Goal: Download file/media

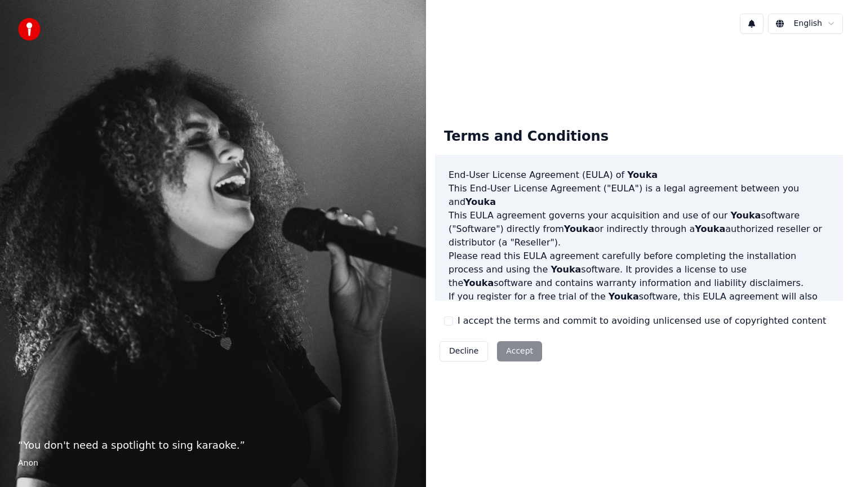
click at [451, 324] on button "I accept the terms and commit to avoiding unlicensed use of copyrighted content" at bounding box center [448, 321] width 9 height 9
click at [521, 353] on button "Accept" at bounding box center [519, 352] width 45 height 20
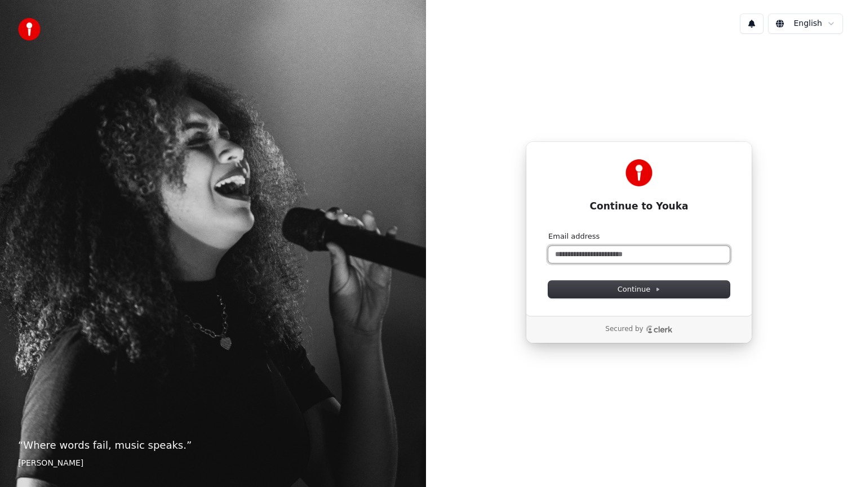
click at [597, 254] on input "Email address" at bounding box center [638, 254] width 181 height 17
click at [548, 232] on button "submit" at bounding box center [548, 232] width 0 height 0
type input "**********"
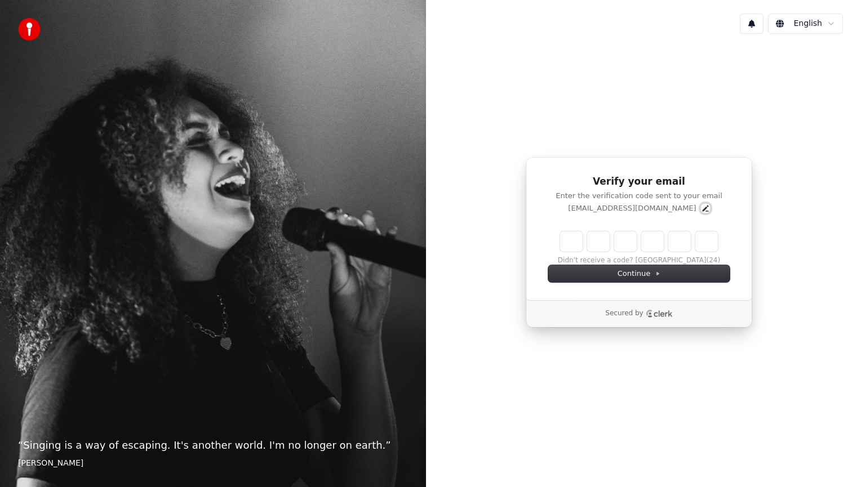
click at [702, 209] on icon "Edit" at bounding box center [705, 208] width 6 height 6
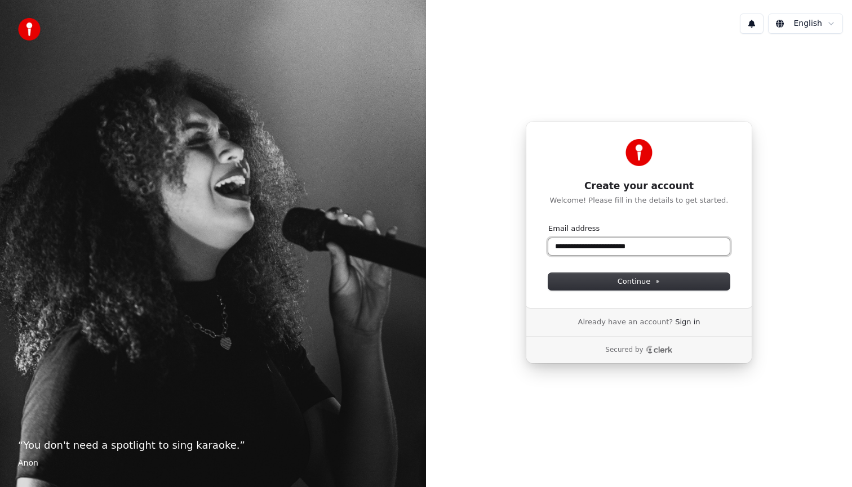
click at [582, 252] on input "**********" at bounding box center [638, 246] width 181 height 17
click at [578, 249] on input "**********" at bounding box center [638, 246] width 181 height 17
click at [600, 285] on button "Continue" at bounding box center [638, 281] width 181 height 17
type input "**********"
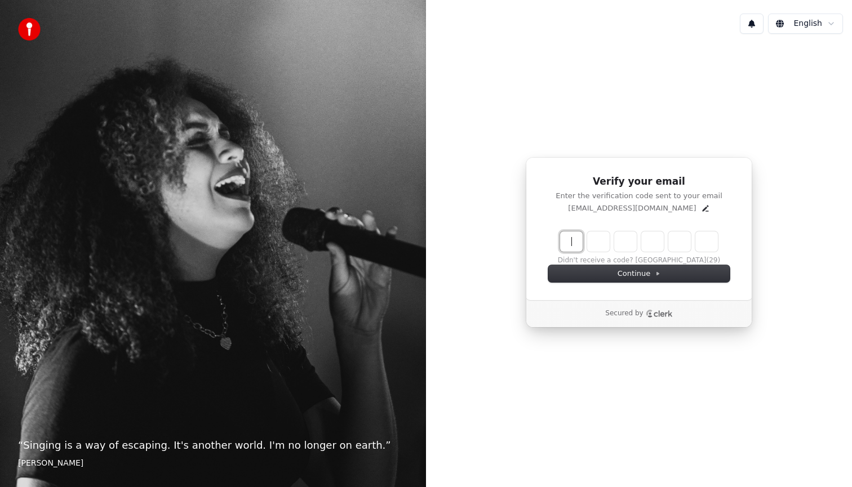
click at [579, 241] on input "Enter verification code" at bounding box center [650, 242] width 180 height 20
type input "******"
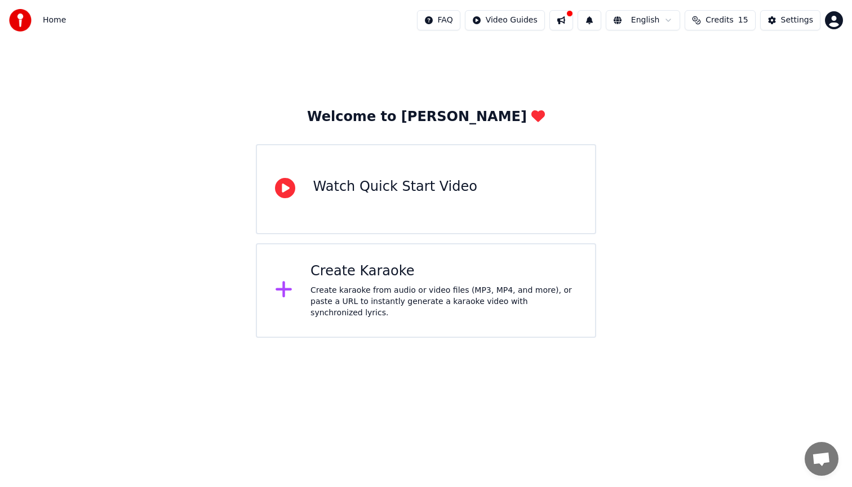
click at [383, 306] on div "Create karaoke from audio or video files (MP3, MP4, and more), or paste a URL t…" at bounding box center [444, 302] width 267 height 34
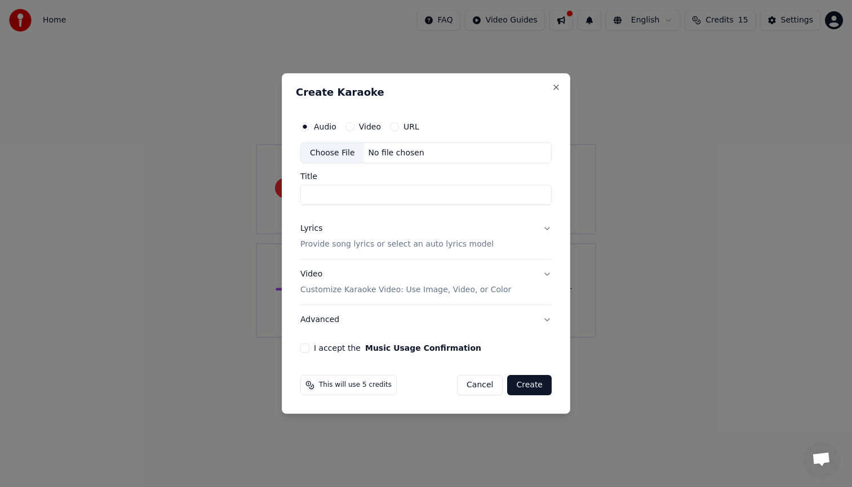
click at [388, 192] on input "Title" at bounding box center [425, 195] width 251 height 20
type input "**********"
click at [520, 238] on button "Lyrics Provide song lyrics or select an auto lyrics model" at bounding box center [425, 237] width 251 height 45
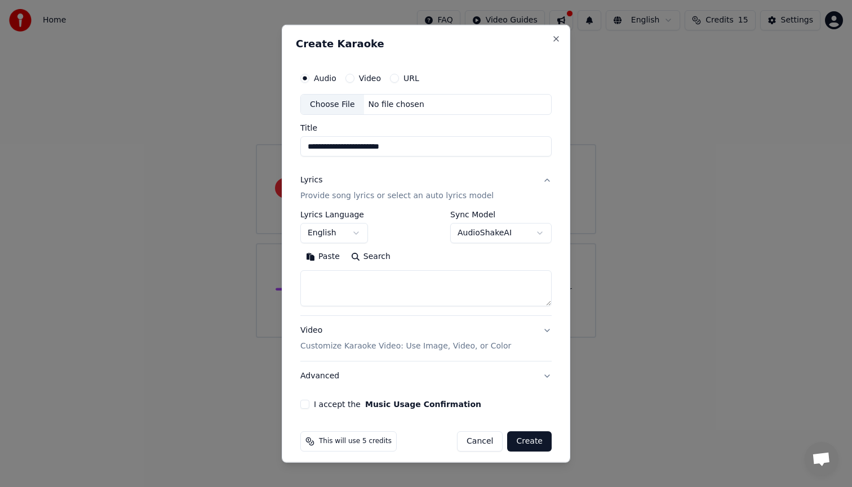
click at [345, 285] on textarea at bounding box center [425, 288] width 251 height 36
click at [320, 255] on button "Paste" at bounding box center [322, 257] width 45 height 18
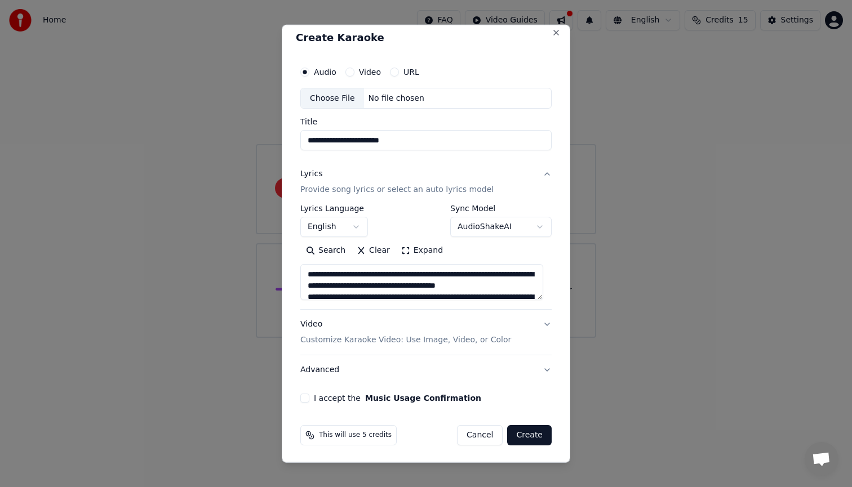
scroll to position [7, 0]
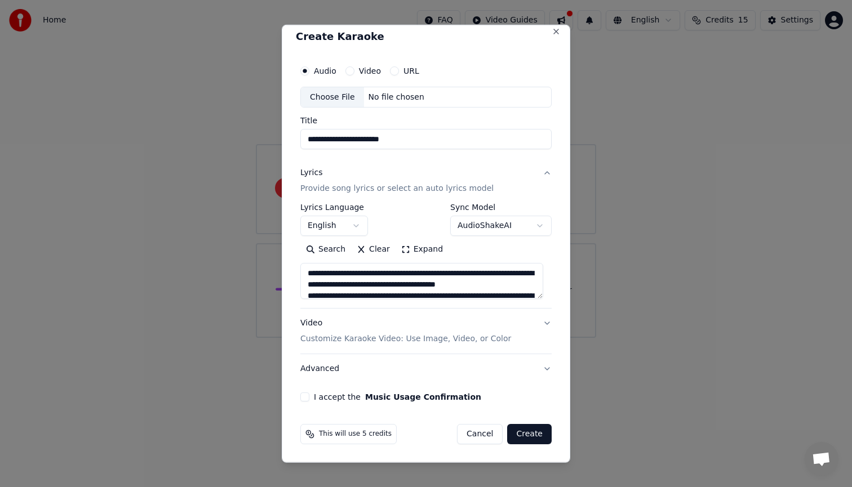
click at [305, 400] on button "I accept the Music Usage Confirmation" at bounding box center [304, 397] width 9 height 9
click at [518, 434] on button "Create" at bounding box center [529, 434] width 45 height 20
type textarea "**********"
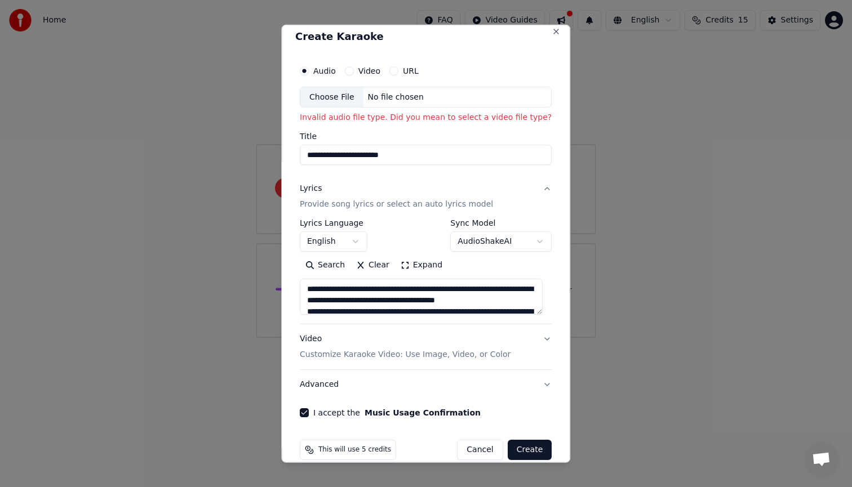
click at [414, 99] on div "No file chosen" at bounding box center [395, 96] width 65 height 11
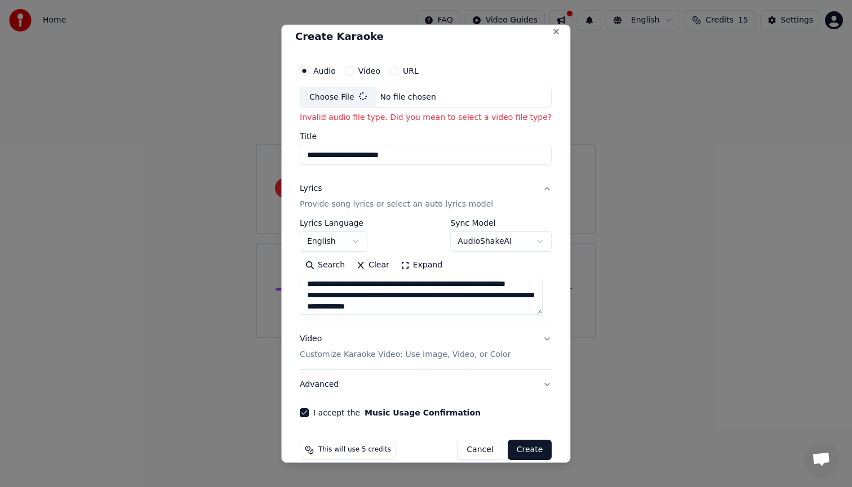
type input "**********"
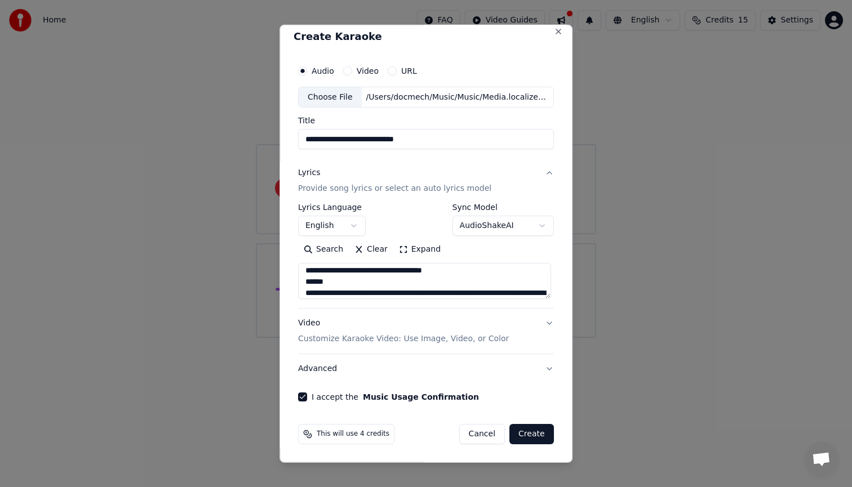
scroll to position [433, 0]
click at [534, 434] on button "Create" at bounding box center [531, 434] width 45 height 20
type textarea "**********"
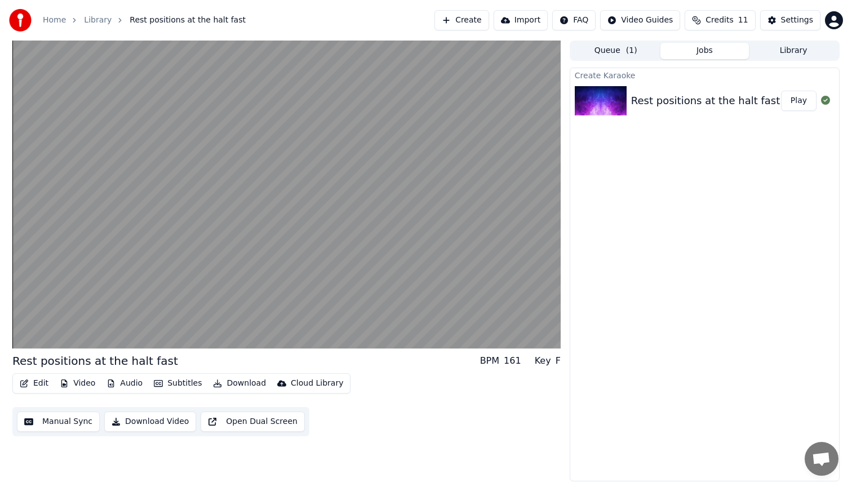
click at [735, 101] on div "Rest positions at the halt fast" at bounding box center [705, 101] width 149 height 16
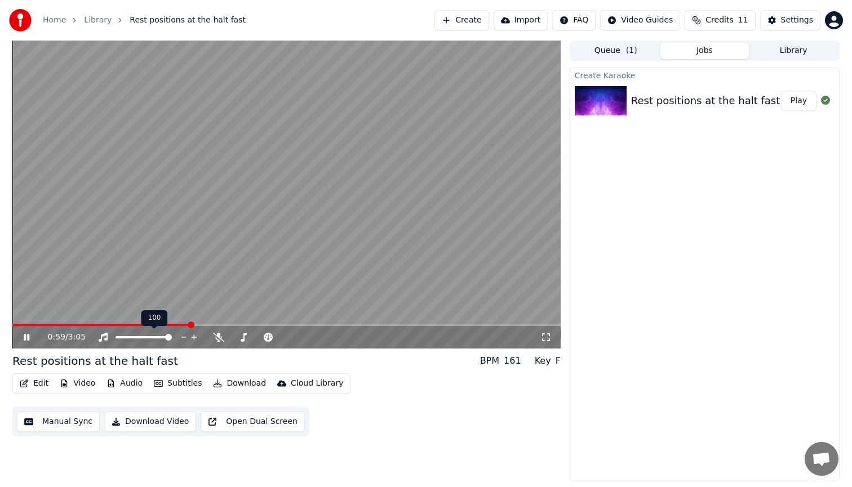
drag, startPoint x: 174, startPoint y: 338, endPoint x: 180, endPoint y: 340, distance: 6.8
click at [179, 340] on div at bounding box center [154, 337] width 91 height 11
click at [197, 339] on icon at bounding box center [194, 337] width 11 height 11
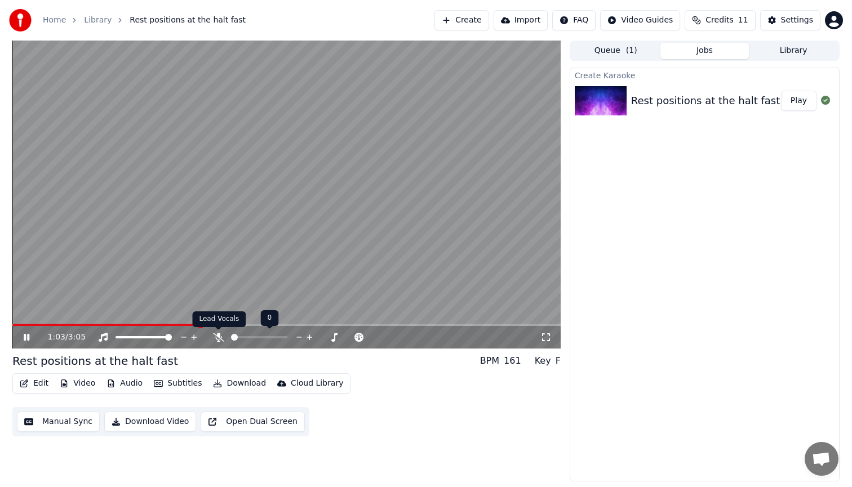
click at [220, 339] on icon at bounding box center [218, 337] width 11 height 9
click at [349, 340] on icon at bounding box center [349, 337] width 11 height 11
click at [255, 340] on div at bounding box center [269, 337] width 91 height 11
click at [297, 339] on icon at bounding box center [299, 337] width 11 height 11
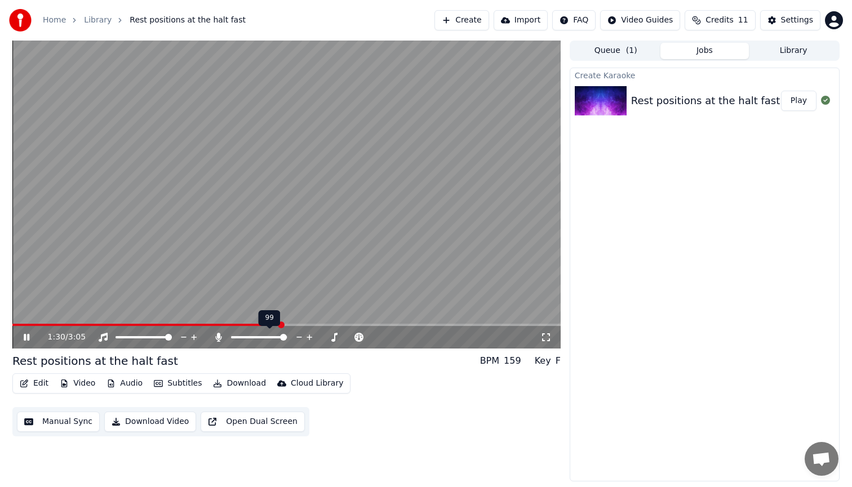
click at [297, 339] on icon at bounding box center [299, 337] width 11 height 11
click at [242, 339] on span at bounding box center [237, 337] width 12 height 2
click at [246, 340] on icon at bounding box center [243, 337] width 11 height 9
click at [278, 340] on span at bounding box center [279, 337] width 7 height 7
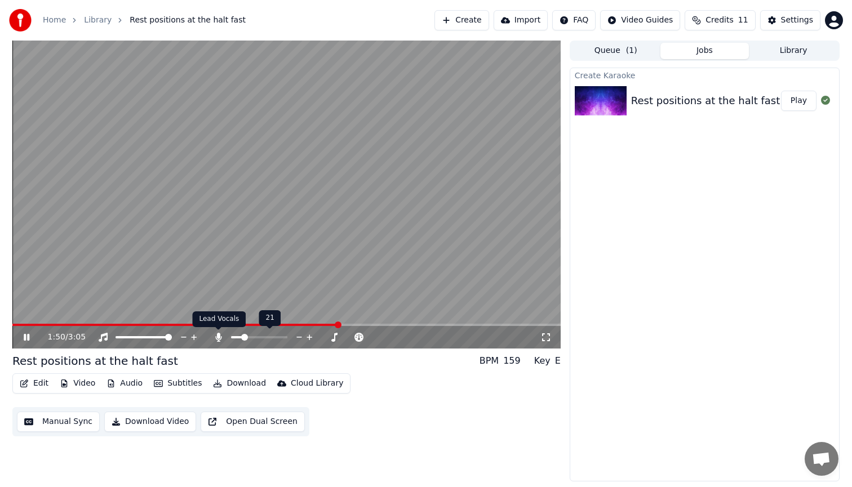
click at [222, 340] on icon at bounding box center [218, 337] width 11 height 9
click at [107, 339] on icon at bounding box center [103, 337] width 9 height 9
click at [103, 339] on icon at bounding box center [102, 337] width 11 height 9
click at [172, 341] on span at bounding box center [168, 337] width 7 height 7
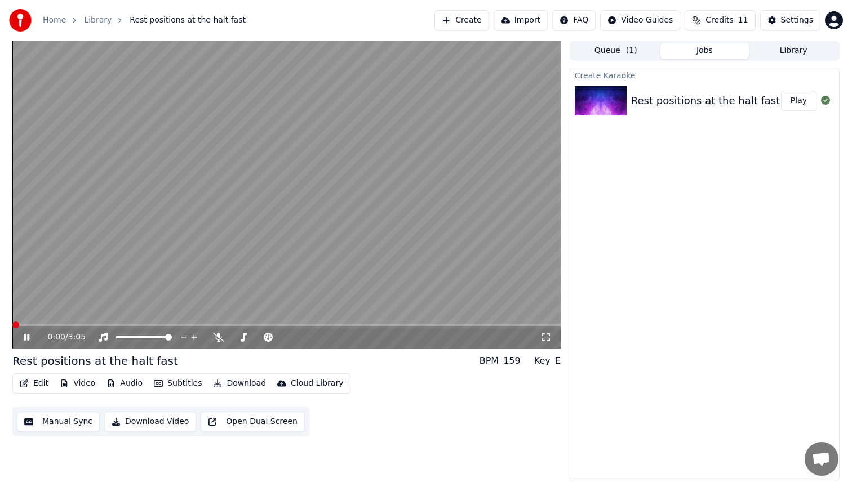
click at [12, 329] on span at bounding box center [15, 325] width 7 height 7
click at [23, 340] on icon at bounding box center [34, 337] width 26 height 9
click at [105, 338] on icon at bounding box center [103, 337] width 9 height 9
click at [235, 341] on span at bounding box center [238, 337] width 7 height 7
click at [24, 342] on div "0:03 / 3:05" at bounding box center [286, 337] width 539 height 11
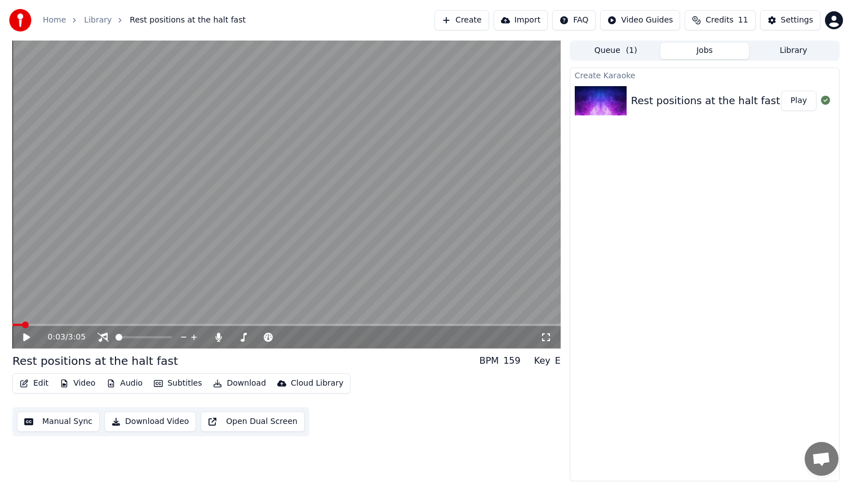
click at [24, 340] on icon at bounding box center [26, 338] width 7 height 8
click at [358, 339] on icon at bounding box center [359, 337] width 11 height 11
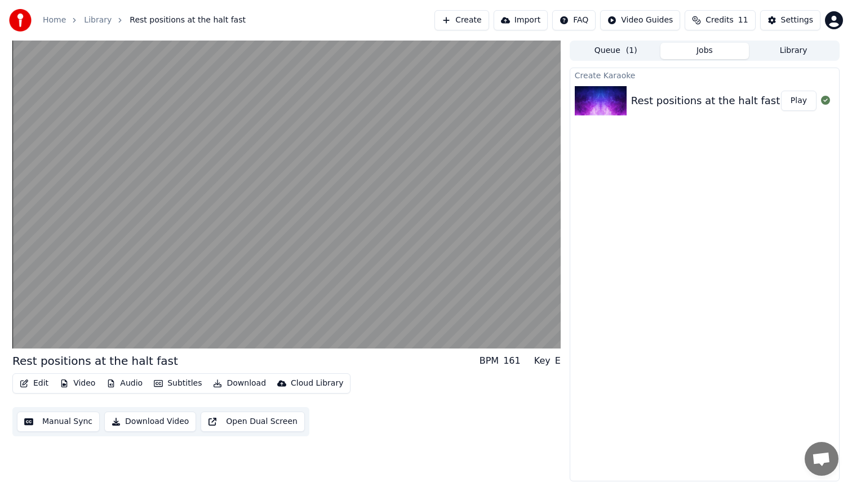
click at [63, 422] on button "Manual Sync" at bounding box center [58, 422] width 83 height 20
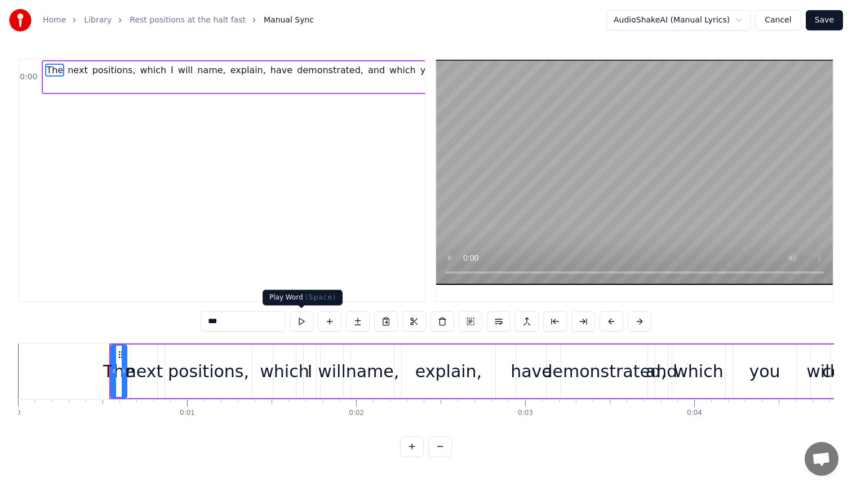
click at [306, 318] on button at bounding box center [302, 322] width 24 height 20
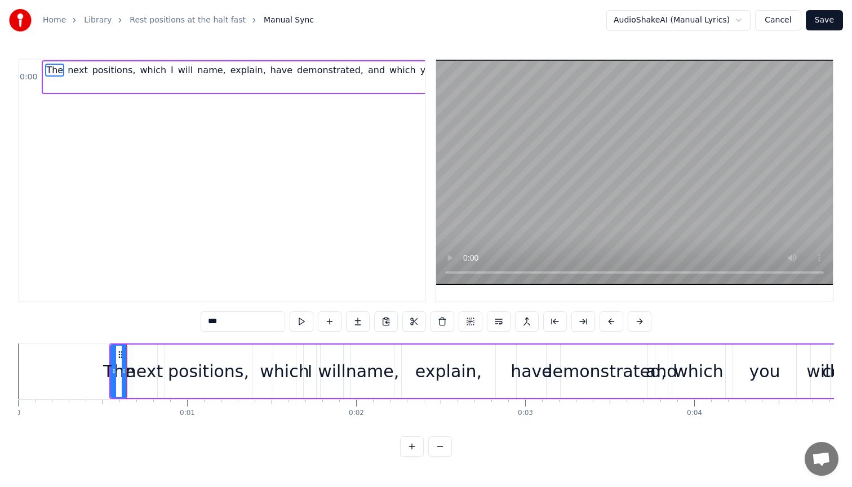
click at [306, 318] on button at bounding box center [302, 322] width 24 height 20
click at [304, 324] on button at bounding box center [302, 322] width 24 height 20
click at [409, 457] on button at bounding box center [412, 447] width 24 height 20
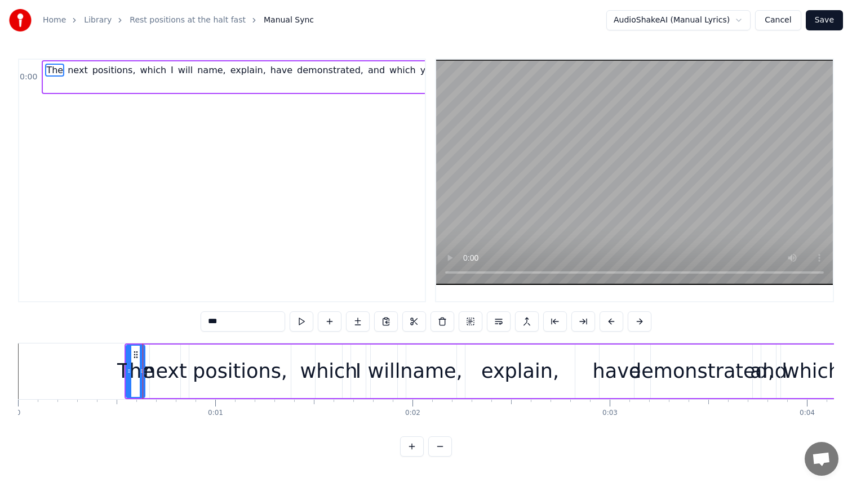
click at [409, 457] on button at bounding box center [412, 447] width 24 height 20
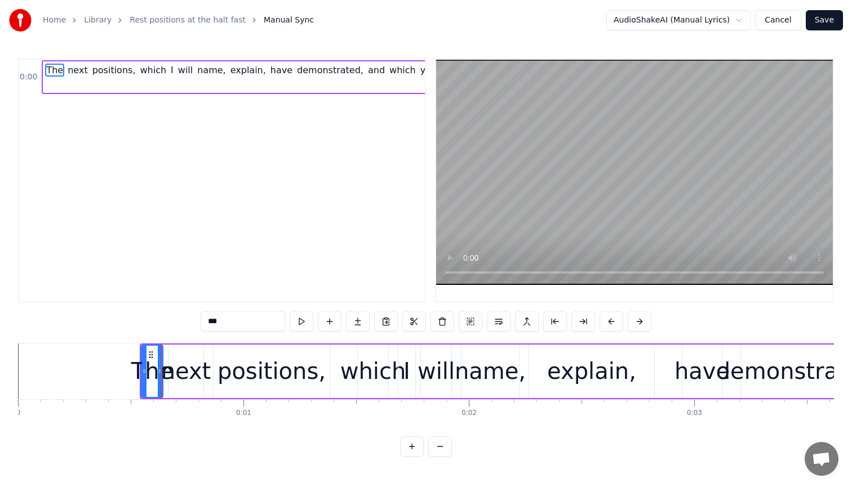
click at [441, 457] on button at bounding box center [440, 447] width 24 height 20
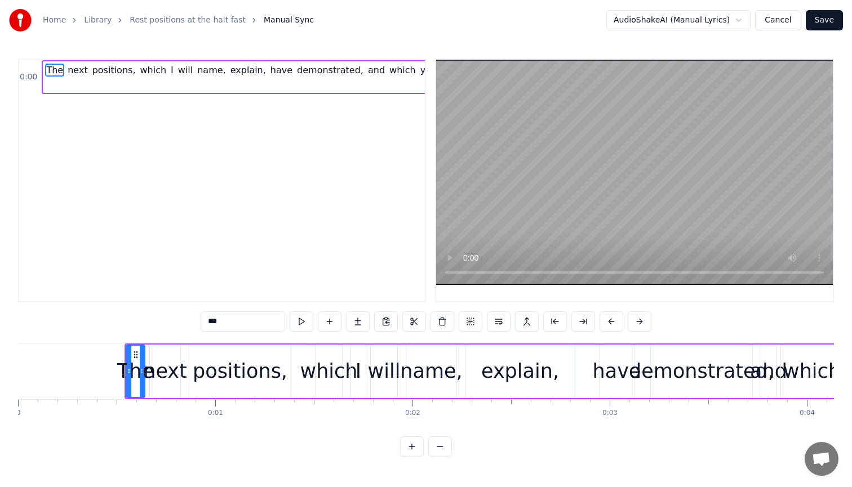
click at [441, 457] on button at bounding box center [440, 447] width 24 height 20
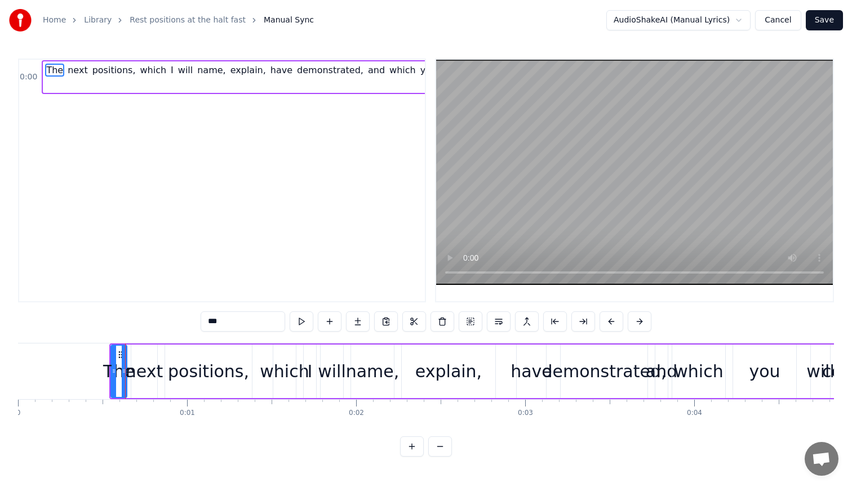
click at [441, 457] on button at bounding box center [440, 447] width 24 height 20
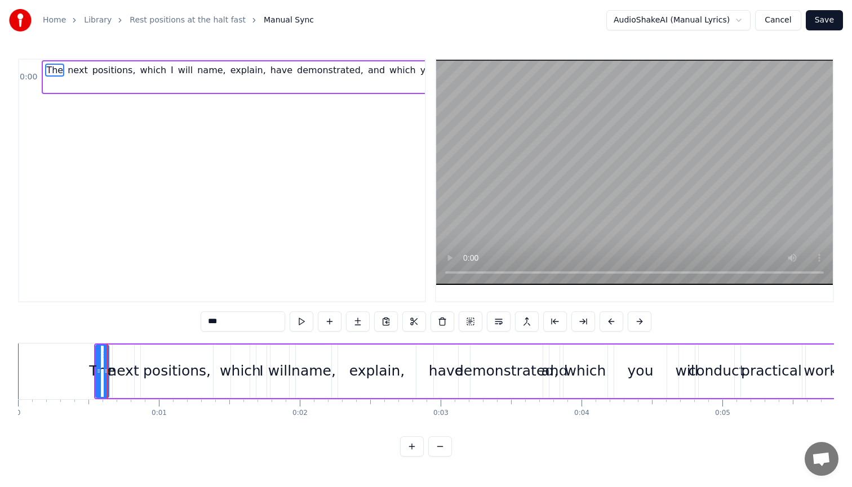
click at [441, 457] on button at bounding box center [440, 447] width 24 height 20
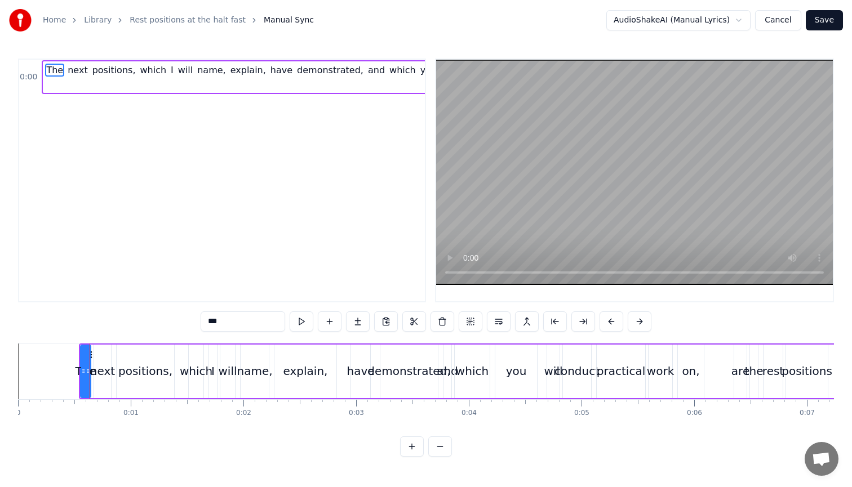
click at [441, 457] on button at bounding box center [440, 447] width 24 height 20
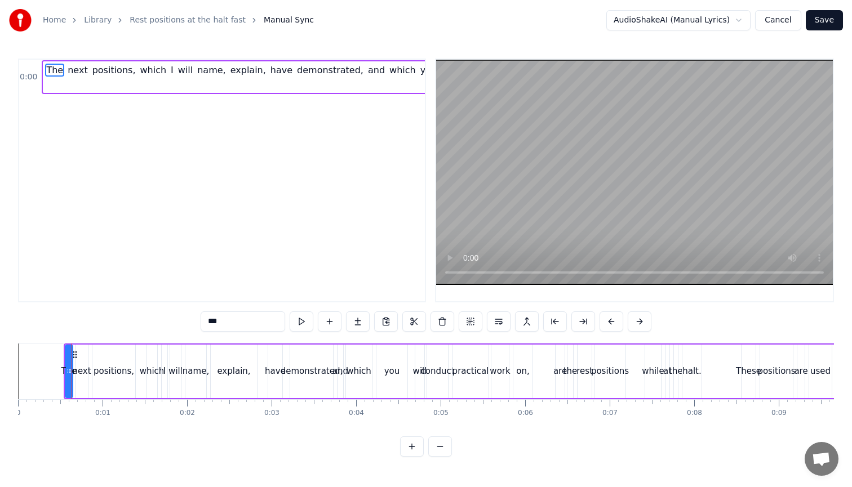
click at [277, 372] on div "have" at bounding box center [275, 371] width 21 height 13
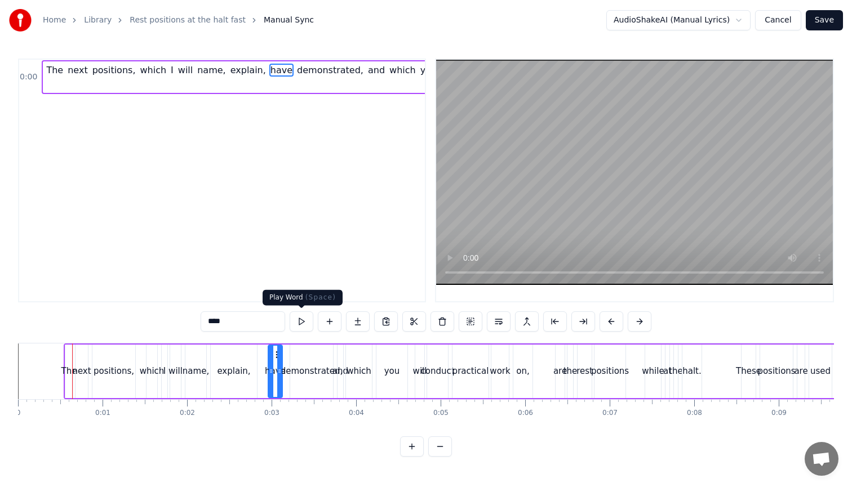
click at [299, 321] on button at bounding box center [302, 322] width 24 height 20
click at [396, 375] on div "you" at bounding box center [392, 371] width 16 height 13
type input "***"
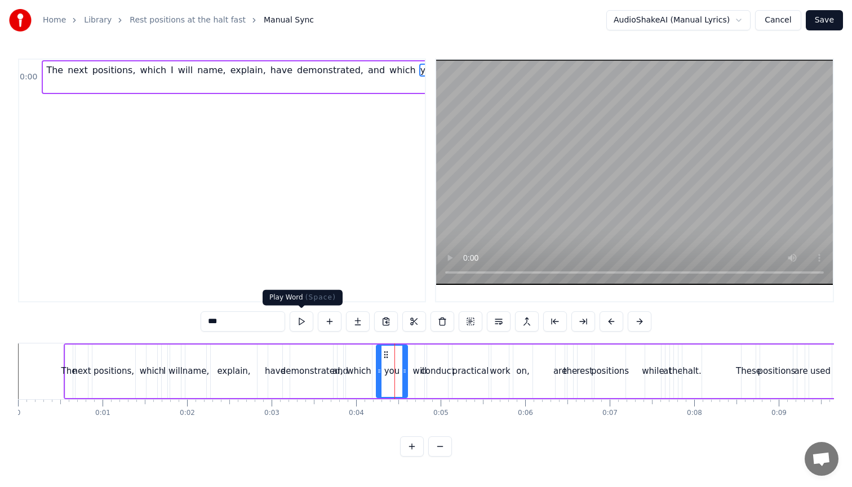
click at [287, 323] on div "***" at bounding box center [426, 322] width 451 height 20
click at [300, 328] on button at bounding box center [302, 322] width 24 height 20
click at [162, 21] on link "Rest positions at the halt fast" at bounding box center [188, 20] width 116 height 11
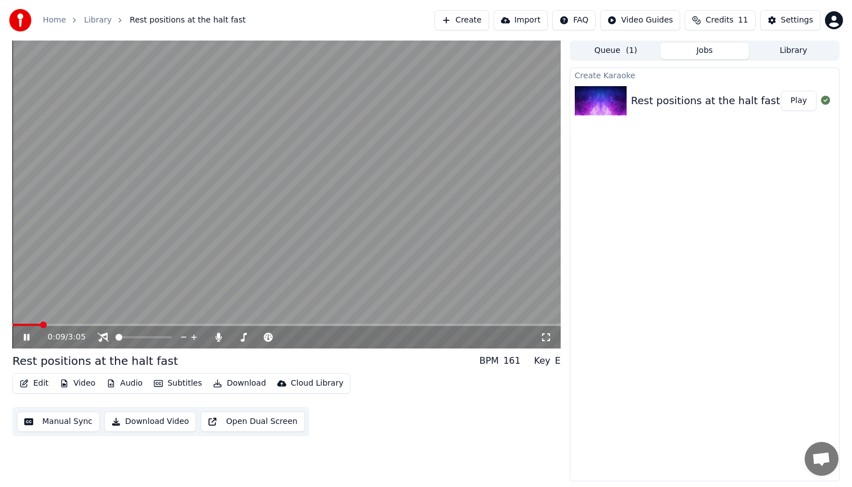
click at [26, 341] on icon at bounding box center [34, 337] width 26 height 9
click at [540, 342] on icon at bounding box center [545, 337] width 11 height 9
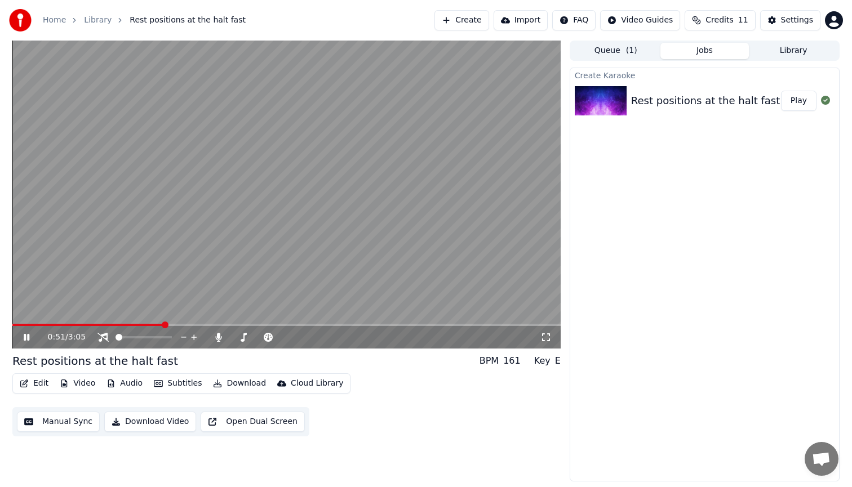
click at [26, 342] on icon at bounding box center [34, 337] width 26 height 9
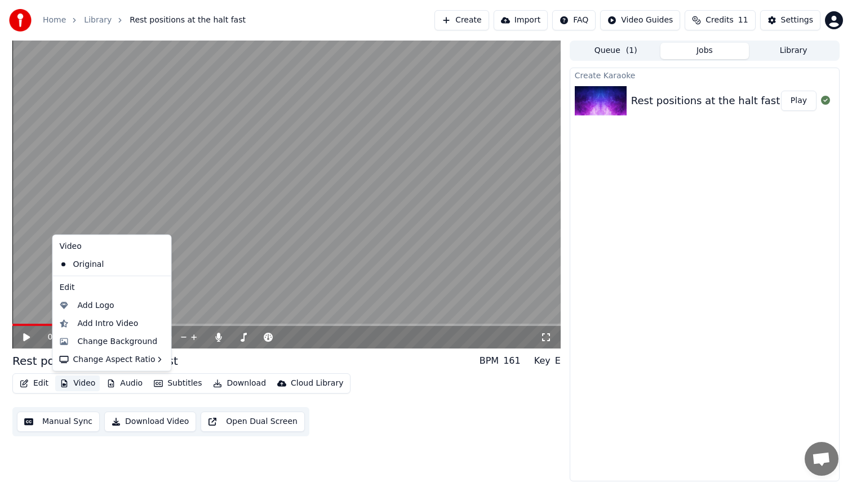
click at [81, 384] on button "Video" at bounding box center [77, 384] width 45 height 16
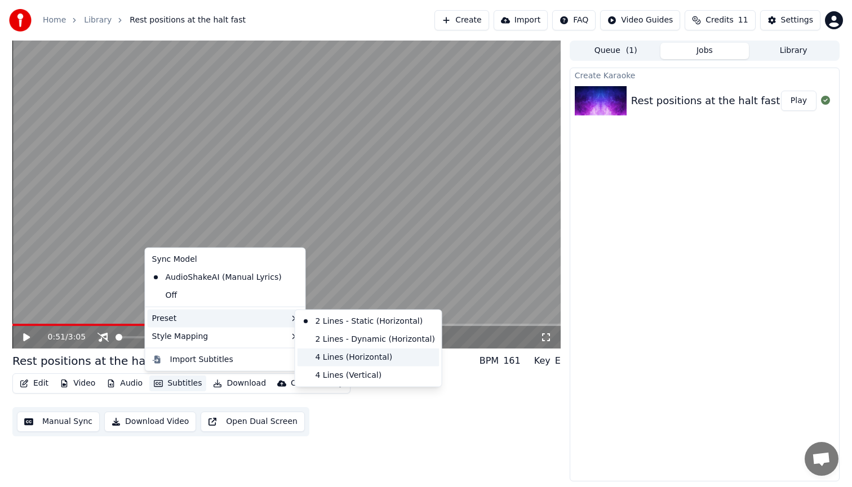
click at [382, 360] on div "4 Lines (Horizontal)" at bounding box center [369, 357] width 142 height 18
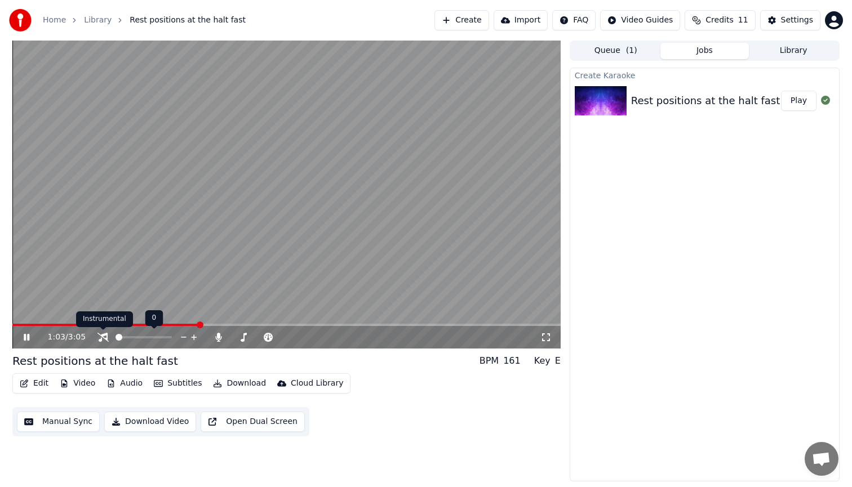
click at [104, 341] on icon at bounding box center [102, 337] width 11 height 9
click at [104, 338] on icon at bounding box center [102, 337] width 11 height 9
click at [299, 339] on icon at bounding box center [299, 337] width 11 height 11
click at [297, 338] on icon at bounding box center [299, 337] width 11 height 11
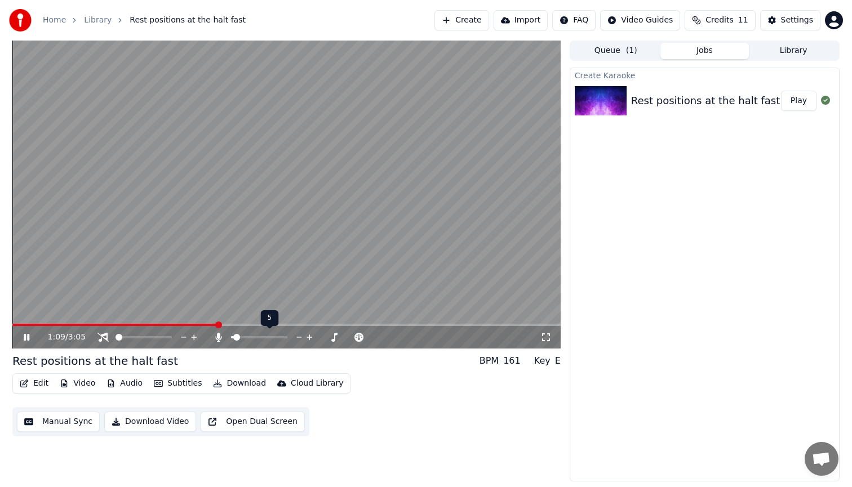
click at [297, 338] on icon at bounding box center [299, 337] width 11 height 11
click at [360, 338] on icon at bounding box center [359, 337] width 11 height 11
click at [348, 338] on icon at bounding box center [349, 337] width 6 height 1
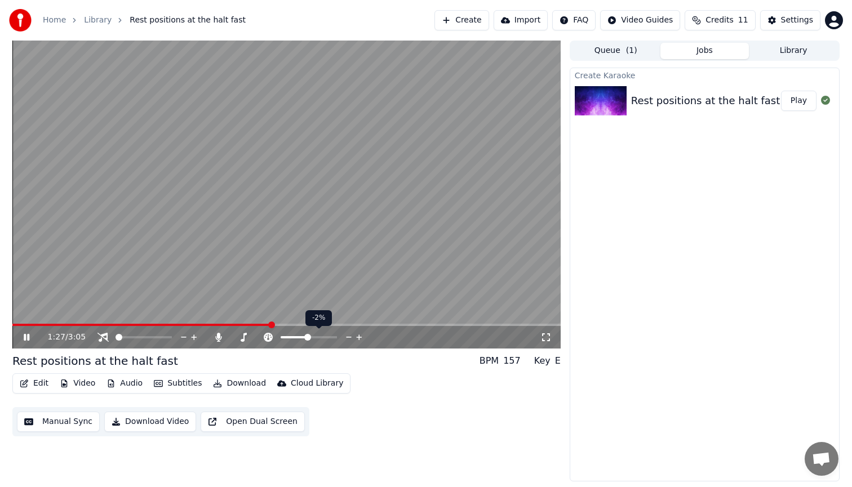
click at [348, 338] on icon at bounding box center [349, 337] width 6 height 1
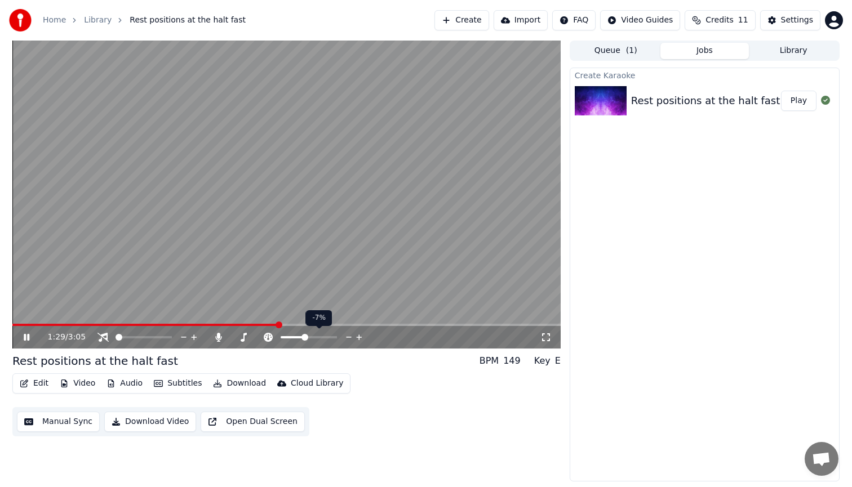
click at [348, 338] on icon at bounding box center [349, 337] width 6 height 1
click at [240, 385] on button "Download" at bounding box center [240, 384] width 62 height 16
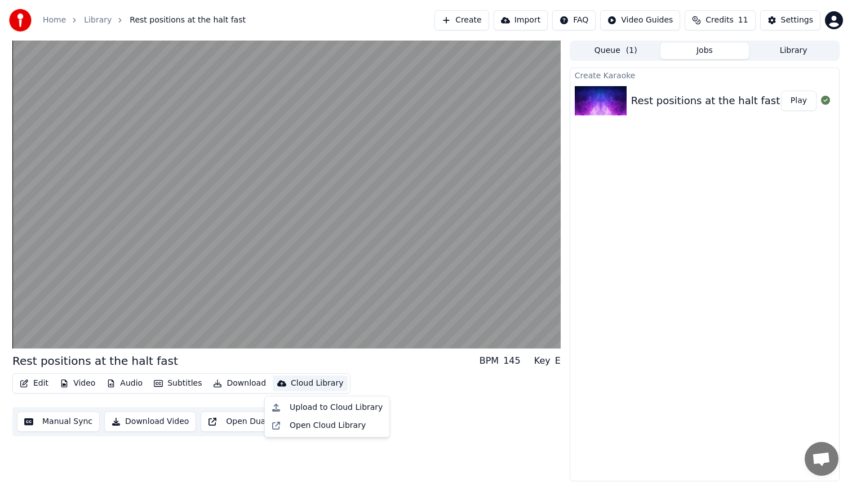
click at [431, 393] on div "Edit Video Audio Subtitles Download Cloud Library Manual Sync Download Video Op…" at bounding box center [286, 405] width 548 height 63
click at [78, 386] on button "Video" at bounding box center [77, 384] width 45 height 16
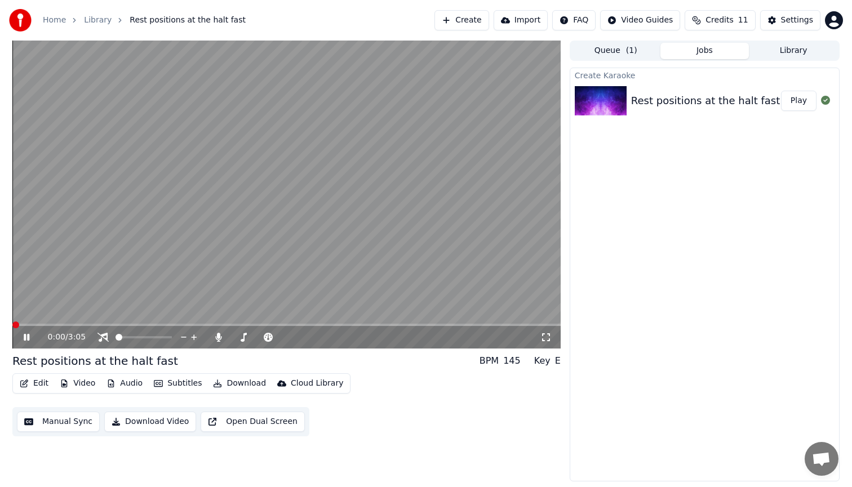
click at [12, 329] on span at bounding box center [15, 325] width 7 height 7
click at [536, 339] on div "0:01 / 3:05" at bounding box center [294, 337] width 493 height 11
click at [548, 340] on icon at bounding box center [545, 337] width 11 height 9
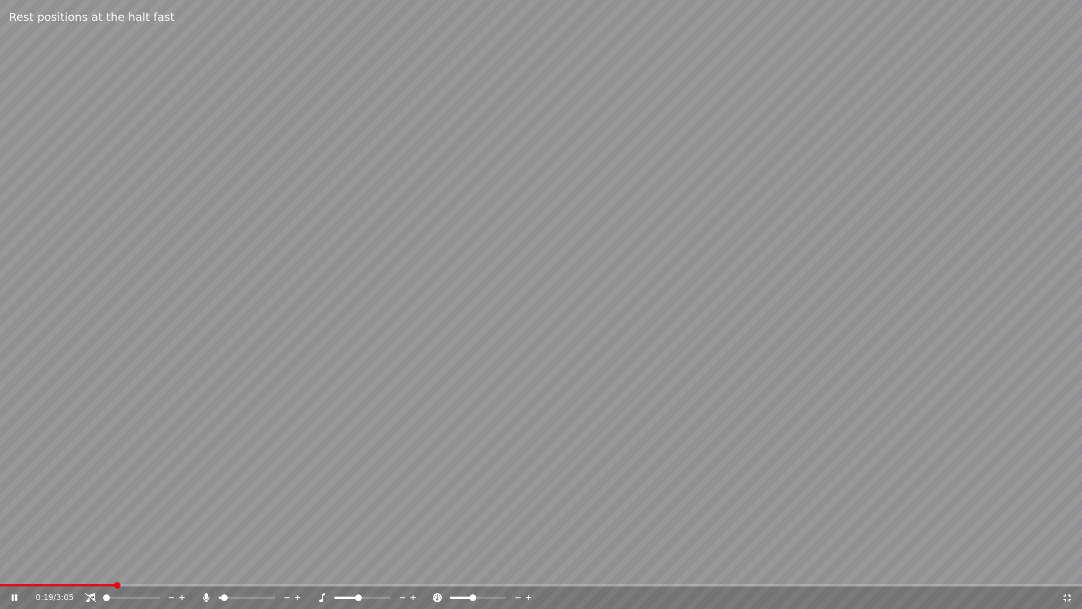
click at [852, 487] on icon at bounding box center [1067, 597] width 11 height 9
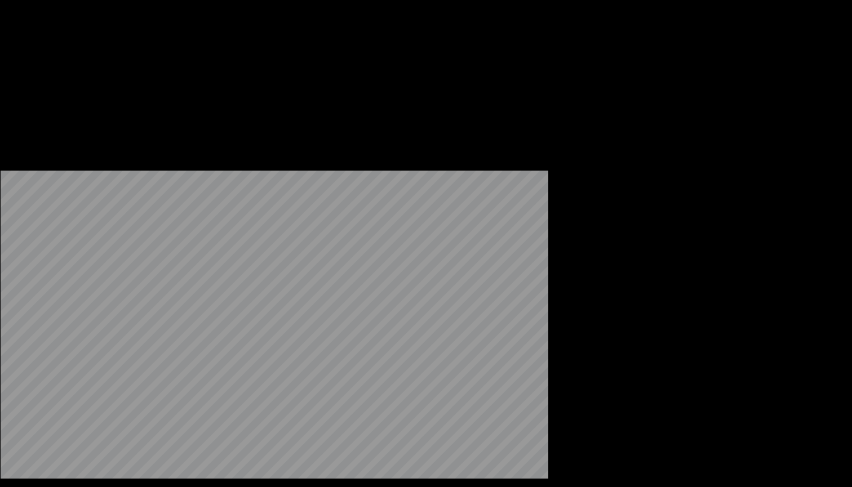
click at [171, 83] on button "Subtitles" at bounding box center [177, 76] width 57 height 16
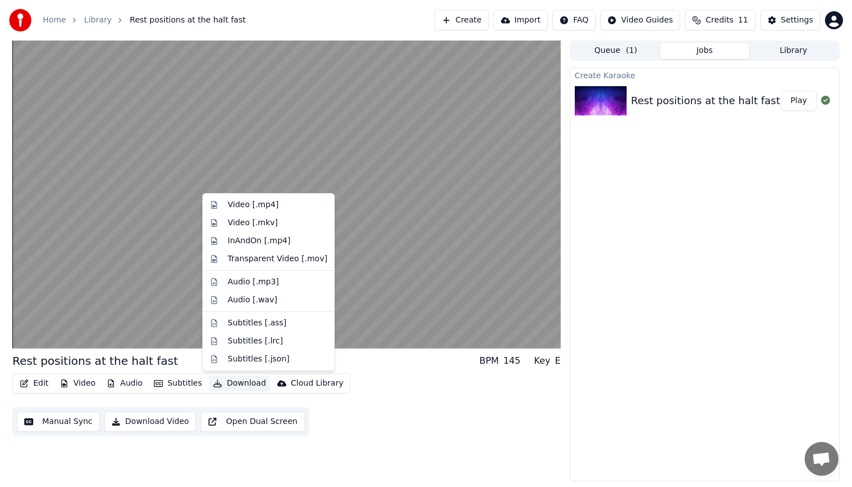
click at [176, 436] on div "Manual Sync Download Video Open Dual Screen" at bounding box center [160, 421] width 297 height 29
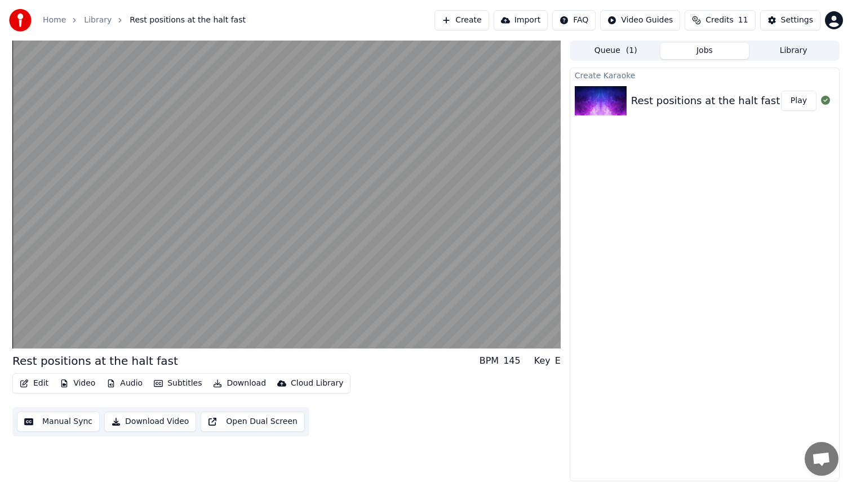
click at [143, 422] on button "Download Video" at bounding box center [150, 422] width 92 height 20
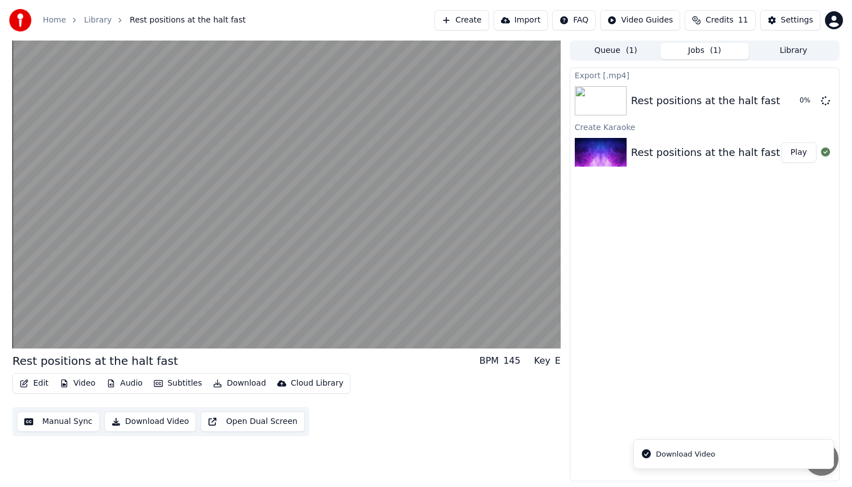
click at [716, 460] on li "Download Video" at bounding box center [733, 455] width 201 height 30
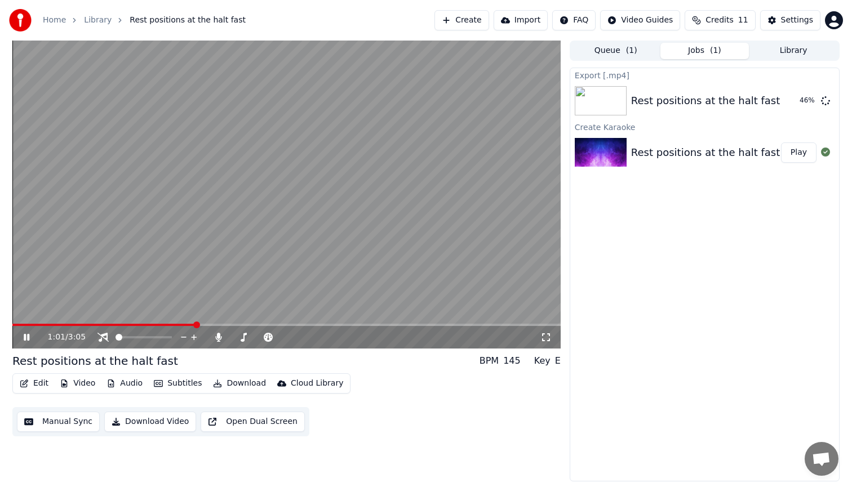
click at [26, 336] on icon at bounding box center [34, 337] width 26 height 9
click at [697, 105] on div "Rest positions at the halt fast" at bounding box center [705, 101] width 149 height 16
click at [801, 101] on button "Show" at bounding box center [796, 101] width 41 height 20
click at [172, 341] on span at bounding box center [168, 337] width 7 height 7
click at [221, 343] on div "1:02 / 3:05" at bounding box center [294, 337] width 493 height 11
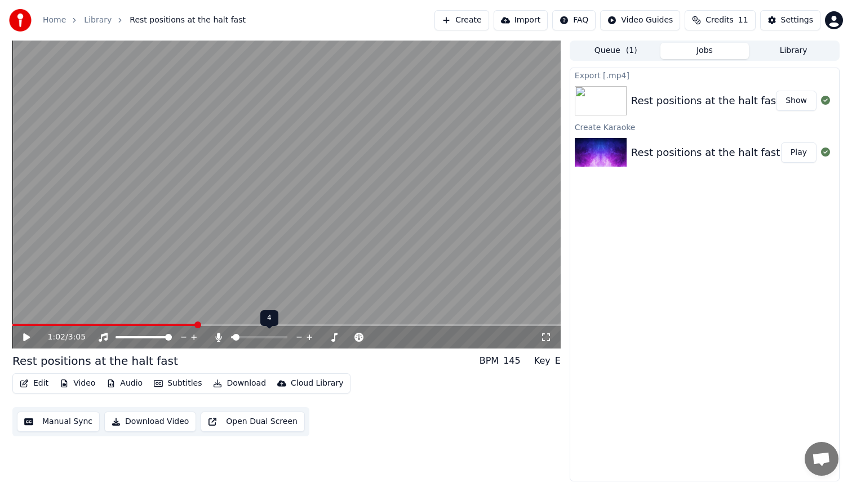
drag, startPoint x: 240, startPoint y: 340, endPoint x: 279, endPoint y: 339, distance: 39.5
click at [279, 339] on div at bounding box center [269, 337] width 91 height 11
click at [284, 340] on div at bounding box center [269, 337] width 91 height 11
click at [287, 340] on span at bounding box center [284, 337] width 7 height 7
click at [359, 352] on div "1:02 / 3:05 Rest positions at the halt fast BPM 145 Key E Edit Video Audio Subt…" at bounding box center [286, 261] width 548 height 441
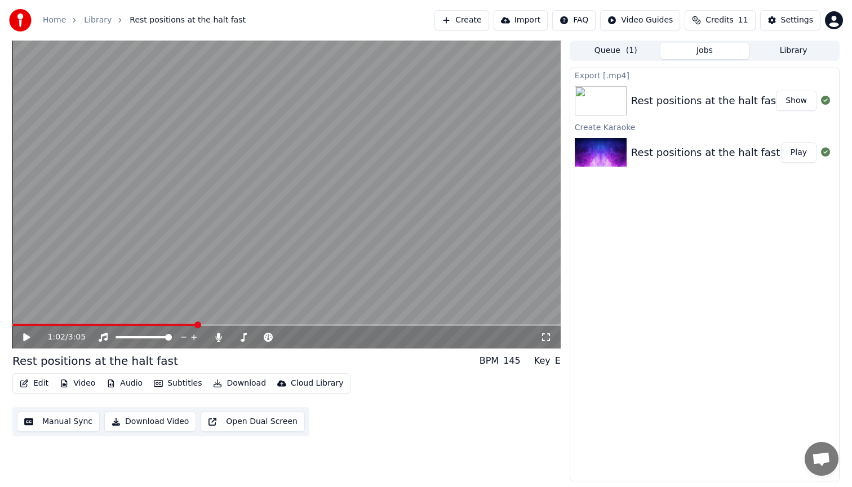
click at [274, 356] on div "Rest positions at the halt fast BPM 145 Key E" at bounding box center [286, 361] width 548 height 16
click at [242, 342] on icon at bounding box center [244, 337] width 6 height 9
click at [280, 341] on span at bounding box center [279, 337] width 7 height 7
click at [299, 348] on div "1:02 / 3:05" at bounding box center [286, 337] width 548 height 23
click at [32, 338] on icon at bounding box center [34, 337] width 26 height 9
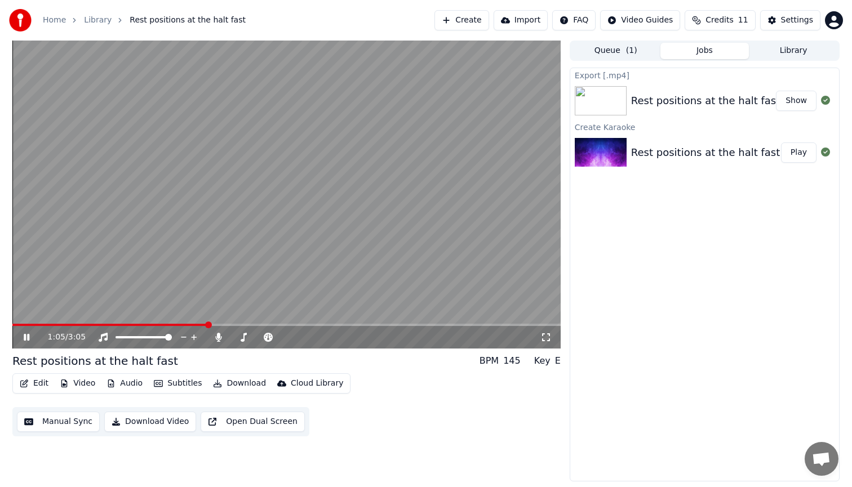
click at [24, 339] on icon at bounding box center [27, 337] width 6 height 7
click at [239, 384] on button "Download" at bounding box center [240, 384] width 62 height 16
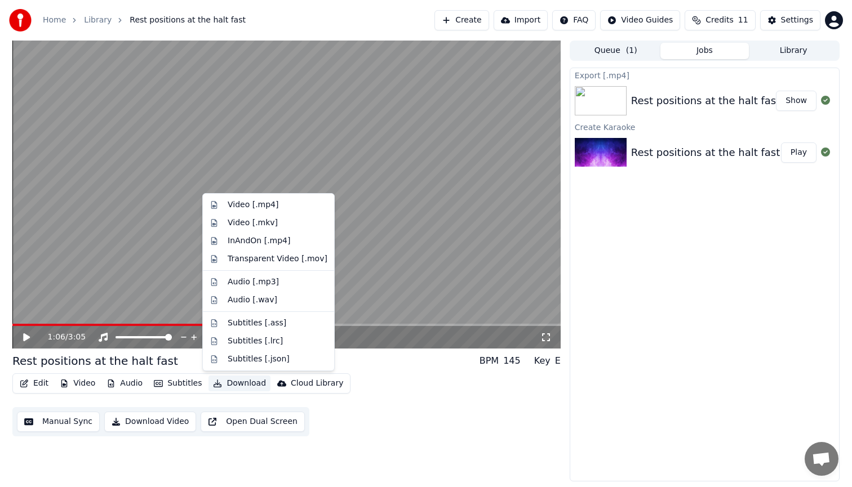
click at [318, 431] on div "Edit Video Audio Subtitles Download Cloud Library Manual Sync Download Video Op…" at bounding box center [286, 405] width 548 height 63
click at [238, 385] on button "Download" at bounding box center [240, 384] width 62 height 16
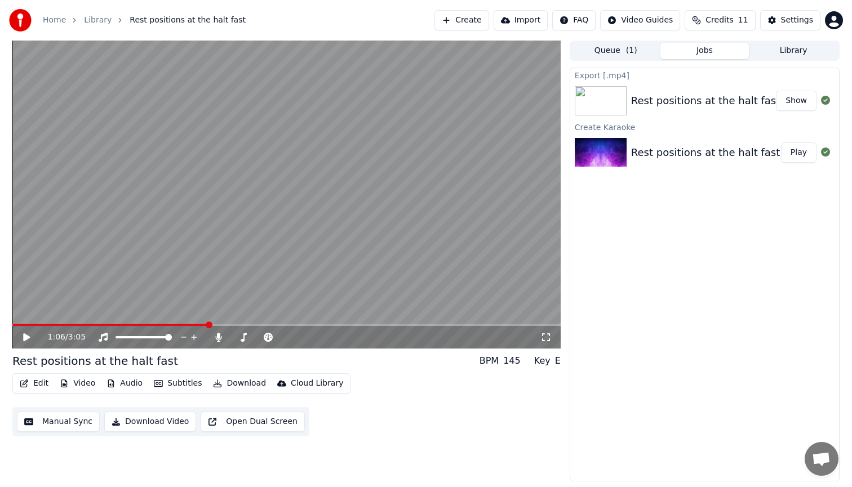
click at [427, 407] on div "Edit Video Audio Subtitles Download Cloud Library Manual Sync Download Video Op…" at bounding box center [286, 405] width 548 height 63
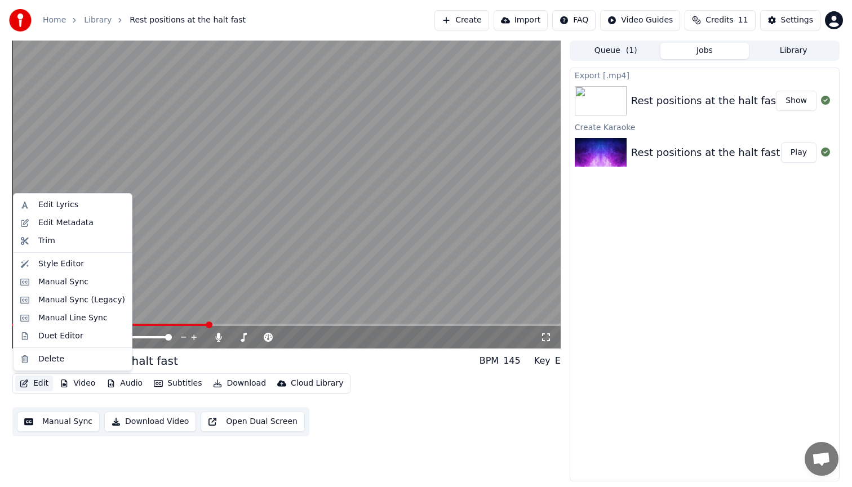
click at [35, 384] on button "Edit" at bounding box center [34, 384] width 38 height 16
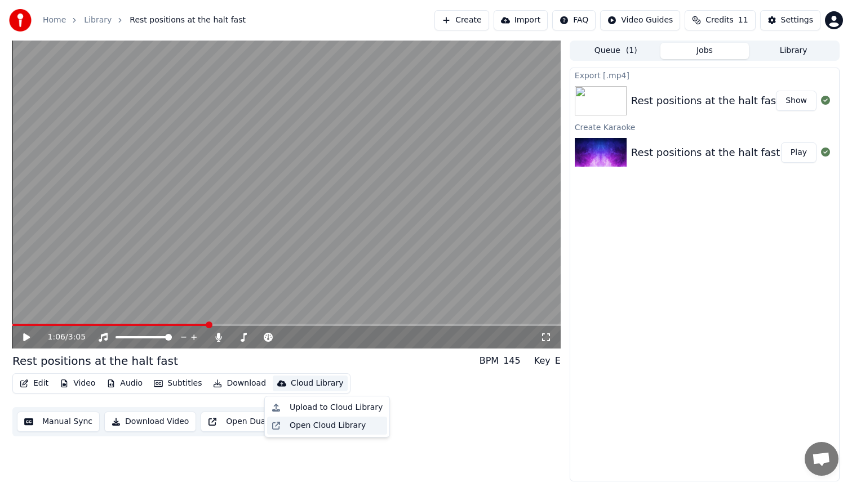
click at [349, 426] on div "Open Cloud Library" at bounding box center [328, 425] width 76 height 11
click at [315, 384] on div "Cloud Library" at bounding box center [317, 383] width 52 height 11
click at [329, 410] on div "Upload to Cloud Library" at bounding box center [336, 407] width 93 height 11
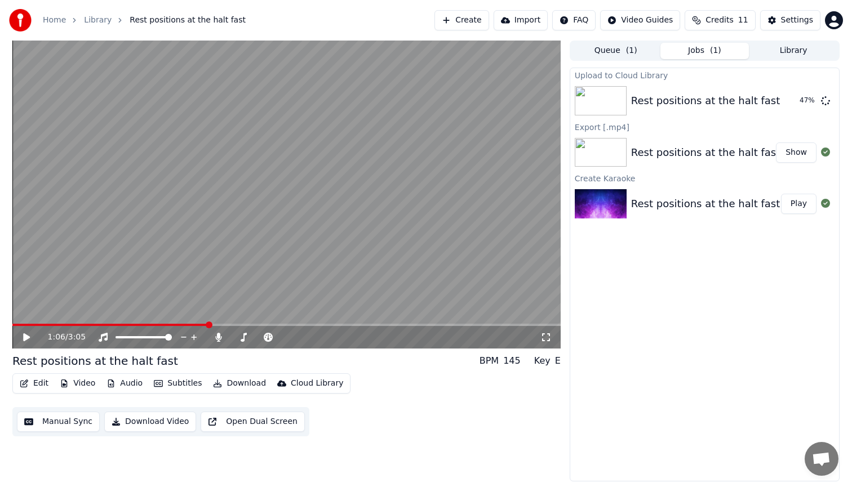
click at [793, 158] on button "Show" at bounding box center [796, 153] width 41 height 20
click at [230, 386] on button "Download" at bounding box center [240, 384] width 62 height 16
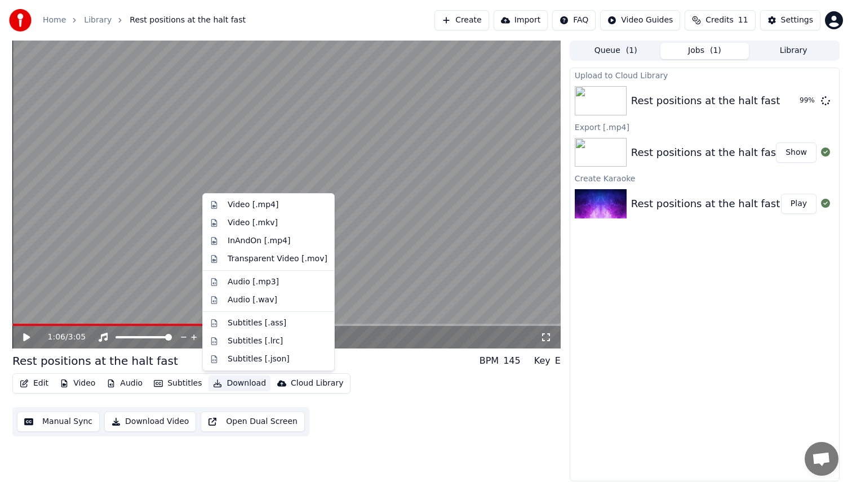
click at [171, 426] on button "Download Video" at bounding box center [150, 422] width 92 height 20
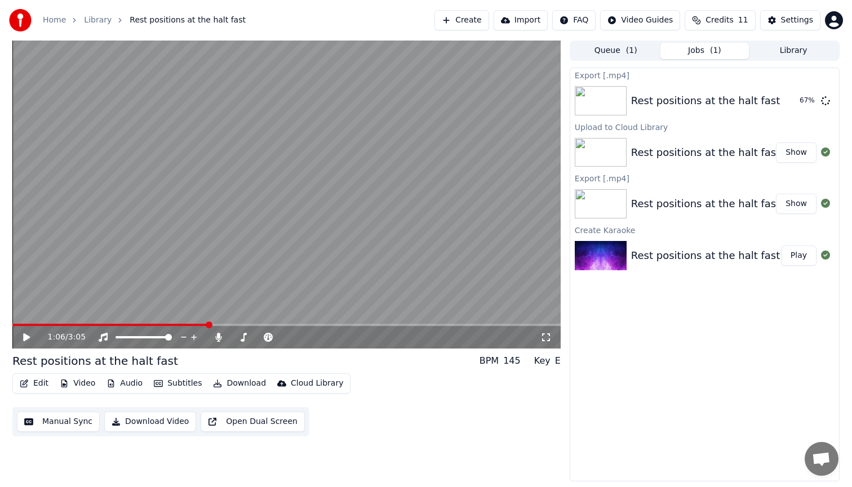
click at [792, 159] on button "Show" at bounding box center [796, 153] width 41 height 20
click at [801, 155] on button "Show" at bounding box center [796, 153] width 41 height 20
click at [797, 103] on button "Show" at bounding box center [796, 101] width 41 height 20
